Goal: Transaction & Acquisition: Book appointment/travel/reservation

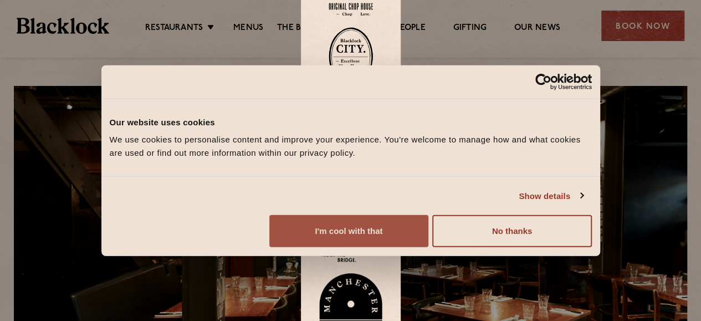
click at [429, 241] on button "I'm cool with that" at bounding box center [348, 231] width 159 height 32
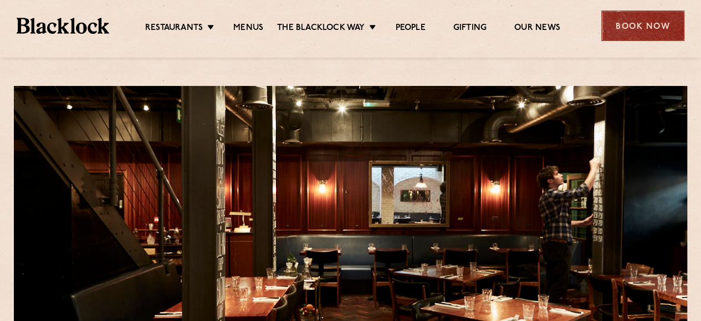
click at [625, 21] on div "Book Now" at bounding box center [643, 26] width 83 height 30
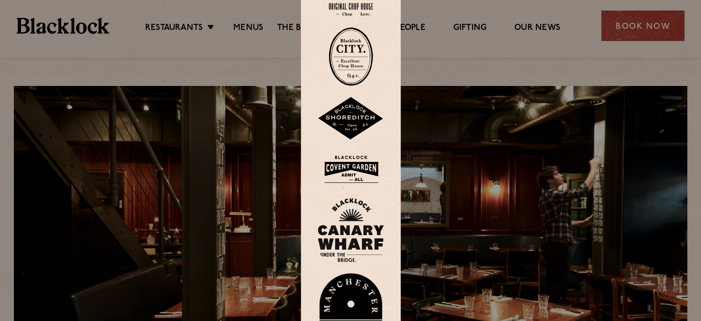
click at [363, 53] on img at bounding box center [351, 56] width 44 height 59
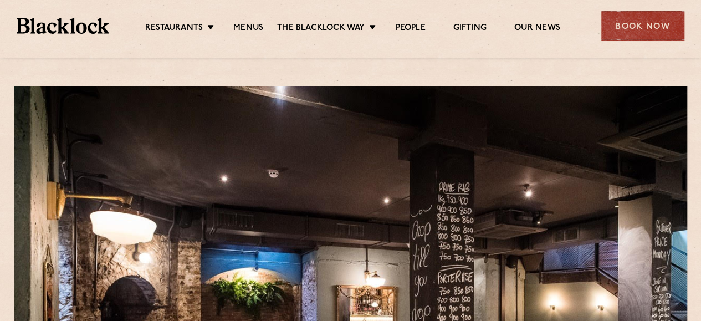
click at [349, 13] on div "Restaurants Soho City Shoreditch Covent Garden Canary Wharf Manchester Birmingh…" at bounding box center [350, 24] width 701 height 49
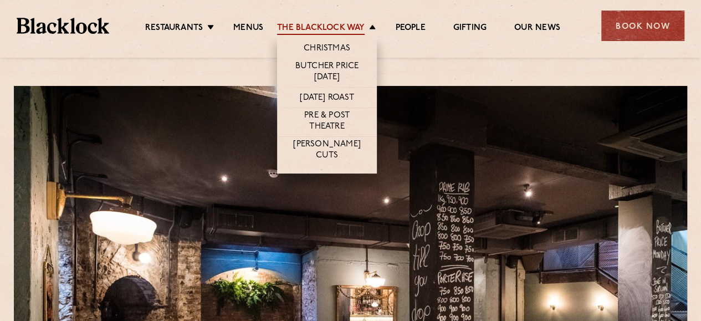
click at [353, 34] on link "The Blacklock Way" at bounding box center [321, 29] width 88 height 12
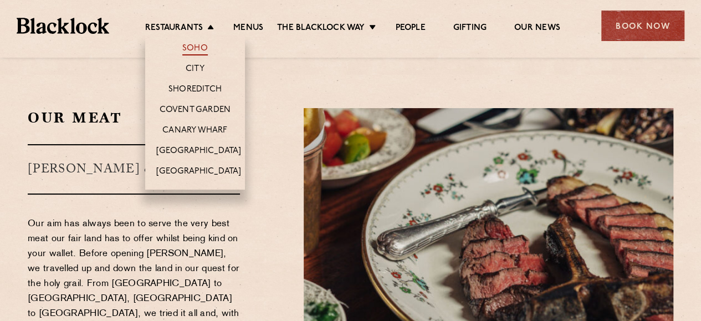
click at [192, 49] on link "Soho" at bounding box center [195, 49] width 26 height 12
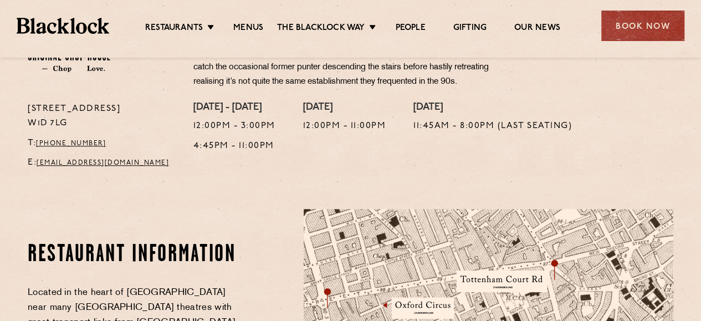
scroll to position [277, 0]
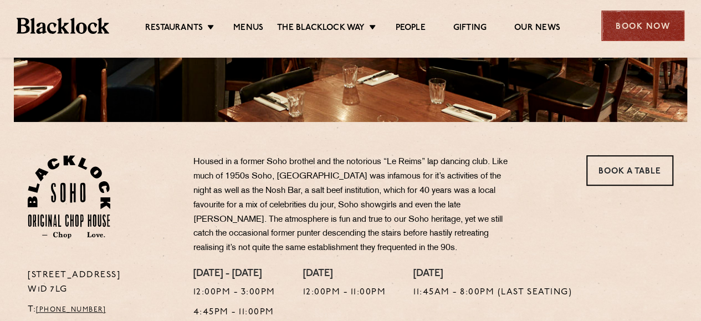
click at [630, 28] on div "Book Now" at bounding box center [643, 26] width 83 height 30
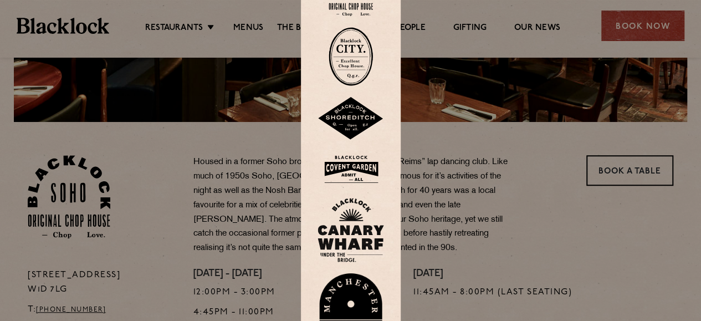
scroll to position [333, 0]
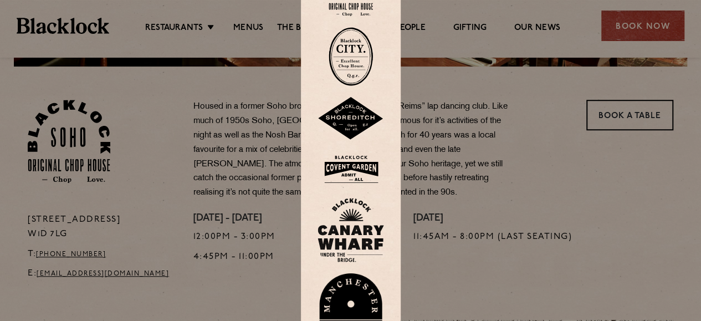
click at [475, 193] on div at bounding box center [350, 160] width 701 height 321
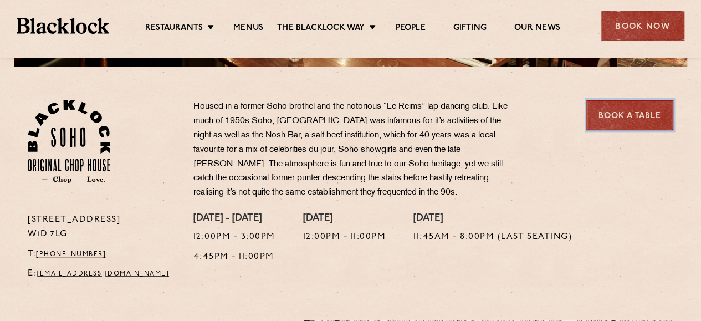
click at [600, 123] on link "Book a Table" at bounding box center [630, 115] width 87 height 30
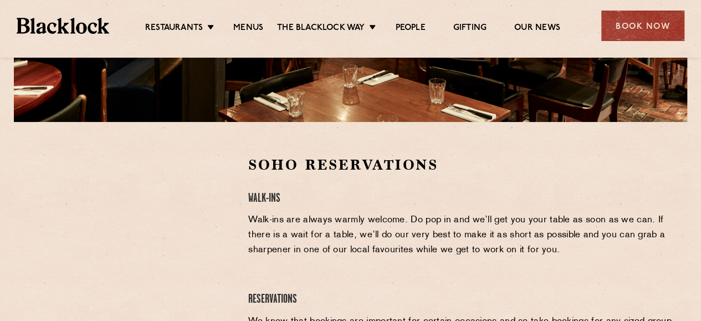
scroll to position [333, 0]
